Goal: Transaction & Acquisition: Download file/media

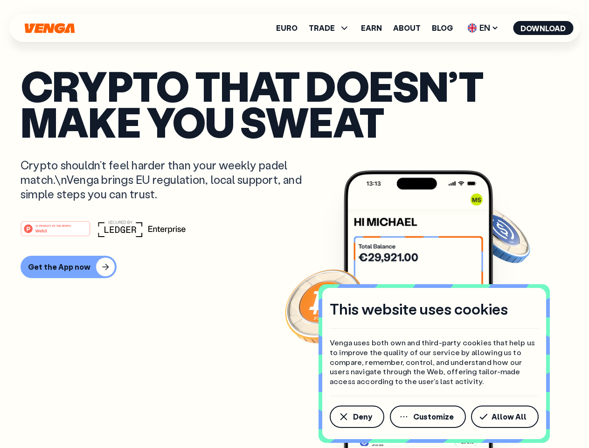
click at [294, 224] on div "#1 PRODUCT OF THE MONTH Web3" at bounding box center [295, 228] width 548 height 17
click at [356, 416] on span "Deny" at bounding box center [362, 416] width 19 height 7
click at [429, 416] on img at bounding box center [418, 326] width 149 height 312
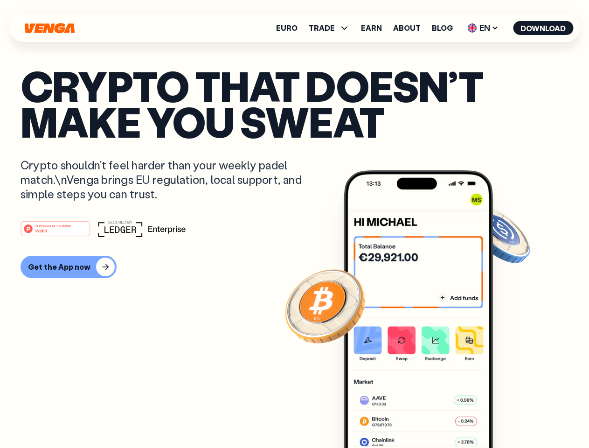
click at [506, 416] on article "Crypto that doesn’t make you sweat Crypto shouldn’t feel harder than your weekl…" at bounding box center [295, 243] width 548 height 350
click at [332, 28] on span "TRADE" at bounding box center [322, 27] width 26 height 7
click at [483, 28] on span "EN" at bounding box center [483, 28] width 38 height 15
click at [543, 28] on button "Download" at bounding box center [543, 28] width 60 height 14
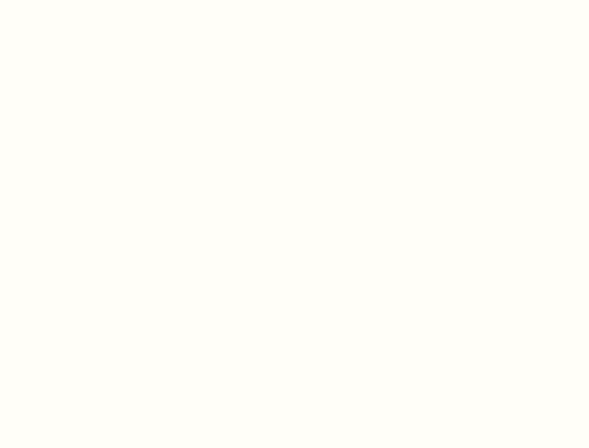
click at [67, 0] on html "This website uses cookies Venga uses both own and third-party cookies that help…" at bounding box center [294, 0] width 589 height 0
click at [57, 0] on html "This website uses cookies Venga uses both own and third-party cookies that help…" at bounding box center [294, 0] width 589 height 0
